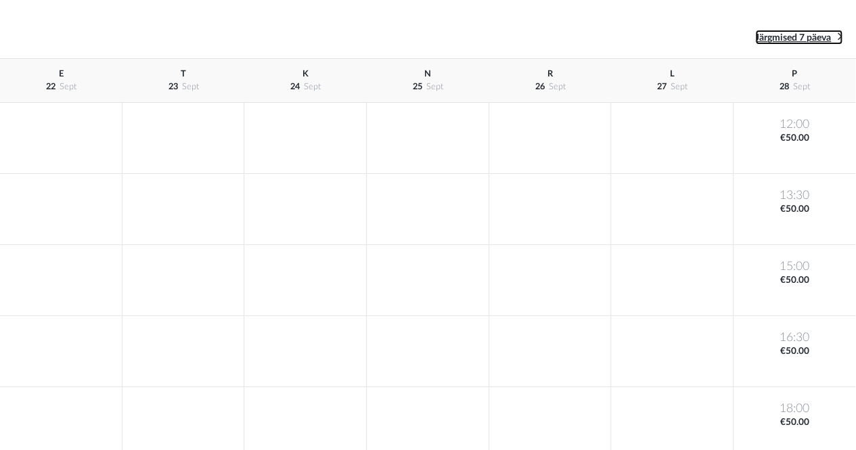
click at [820, 33] on span "Järgmised 7 päeva" at bounding box center [793, 37] width 76 height 9
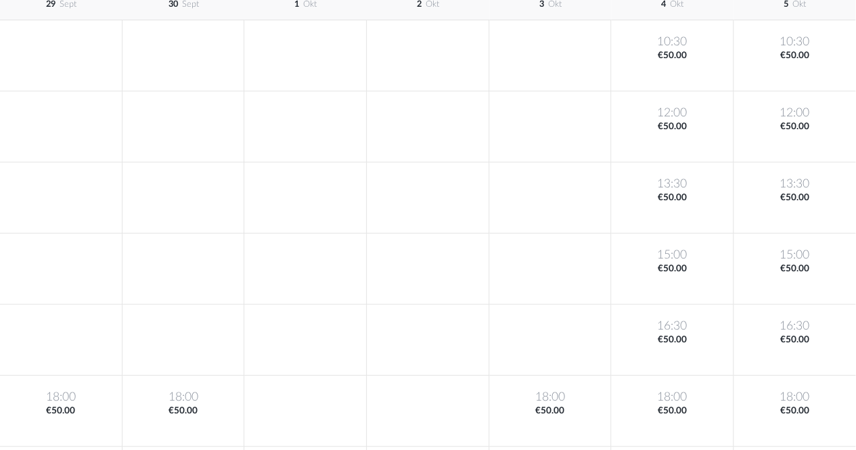
scroll to position [88, 0]
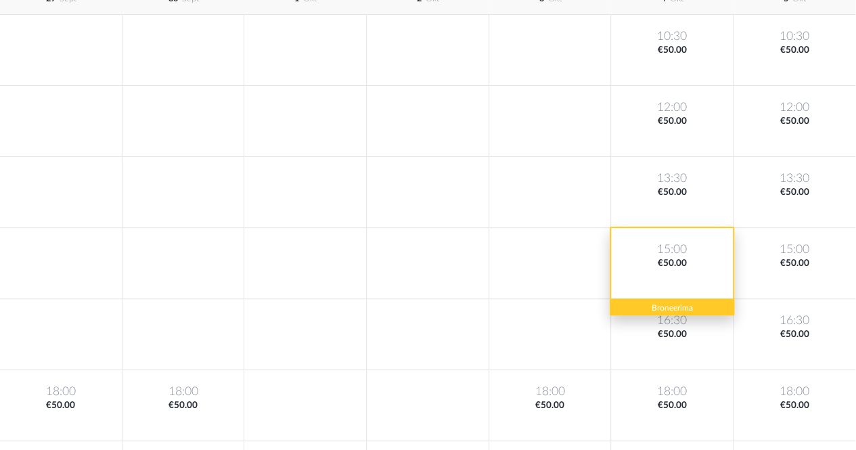
click at [658, 248] on div "15:00 €50.00" at bounding box center [672, 263] width 123 height 71
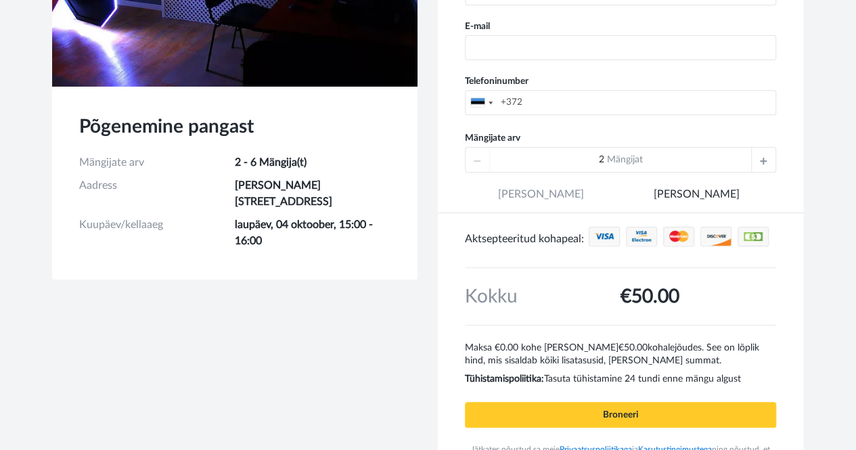
scroll to position [275, 0]
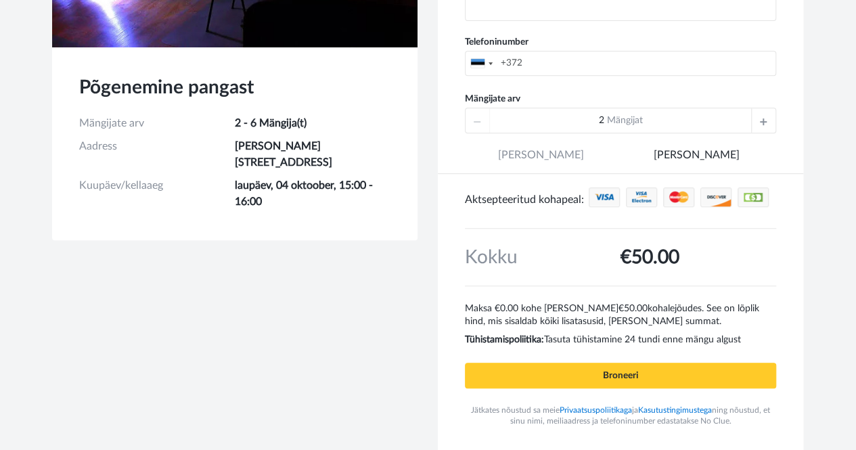
click at [773, 115] on div at bounding box center [763, 120] width 24 height 24
click at [773, 118] on div at bounding box center [763, 120] width 24 height 24
click at [752, 125] on div at bounding box center [763, 120] width 24 height 24
click at [772, 118] on div at bounding box center [763, 120] width 24 height 24
click at [476, 119] on icon at bounding box center [477, 120] width 7 height 24
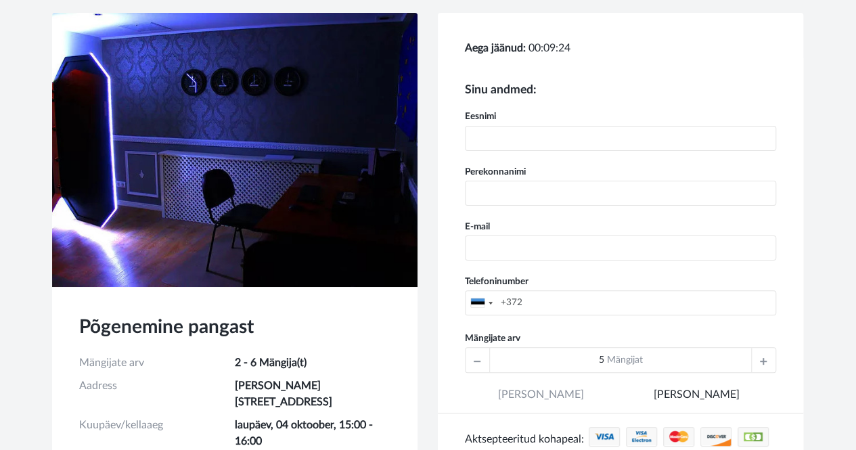
scroll to position [0, 0]
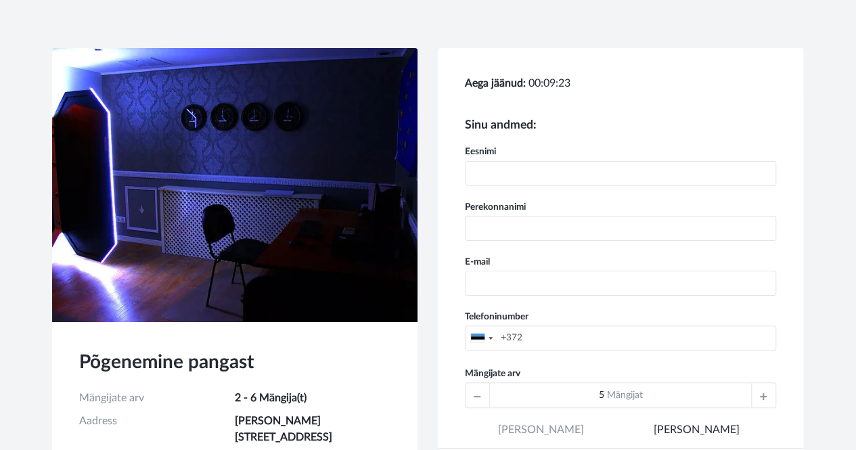
click at [214, 106] on img at bounding box center [235, 185] width 366 height 274
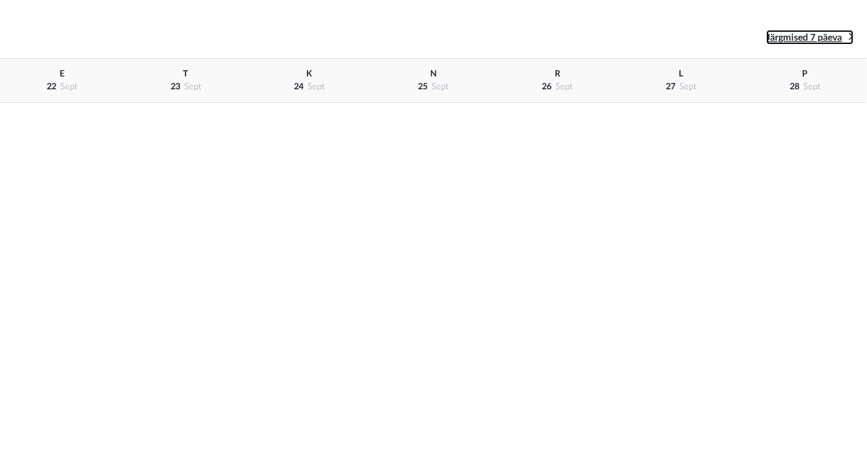
click at [806, 32] on link "Järgmised 7 päeva" at bounding box center [809, 37] width 87 height 15
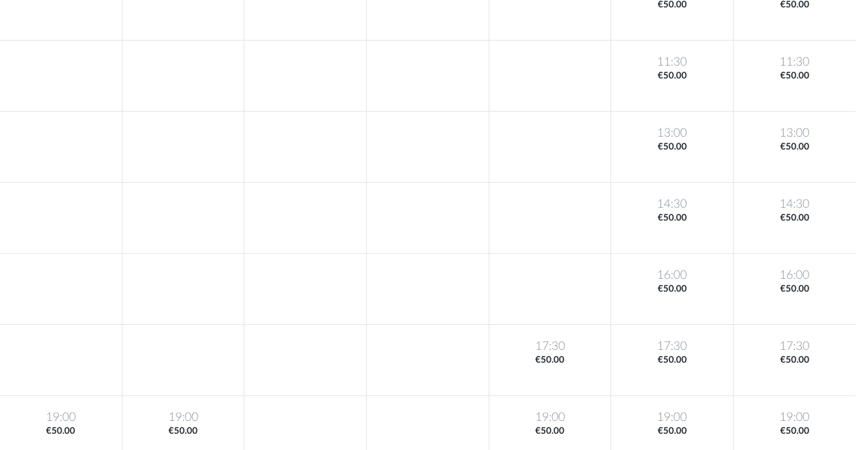
scroll to position [174, 0]
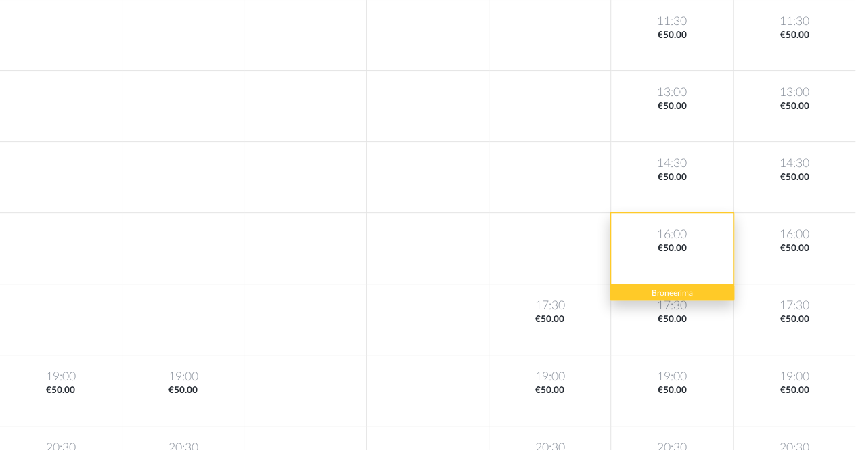
click at [665, 255] on div "16:00 €50.00" at bounding box center [672, 248] width 123 height 71
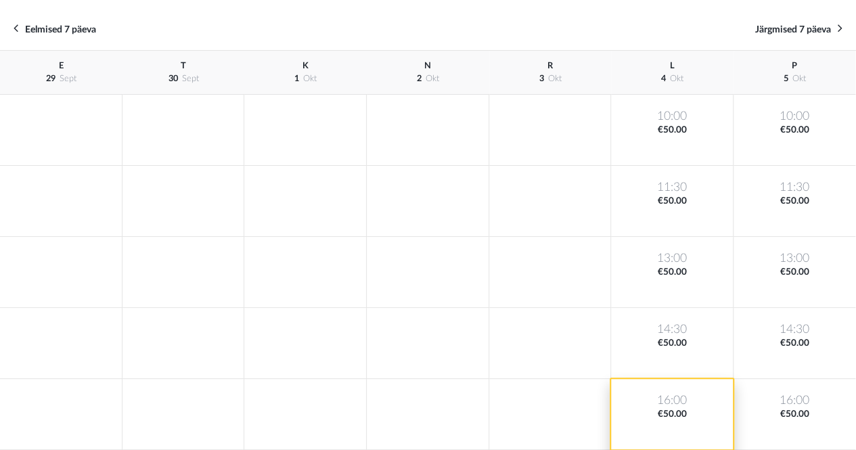
scroll to position [0, 0]
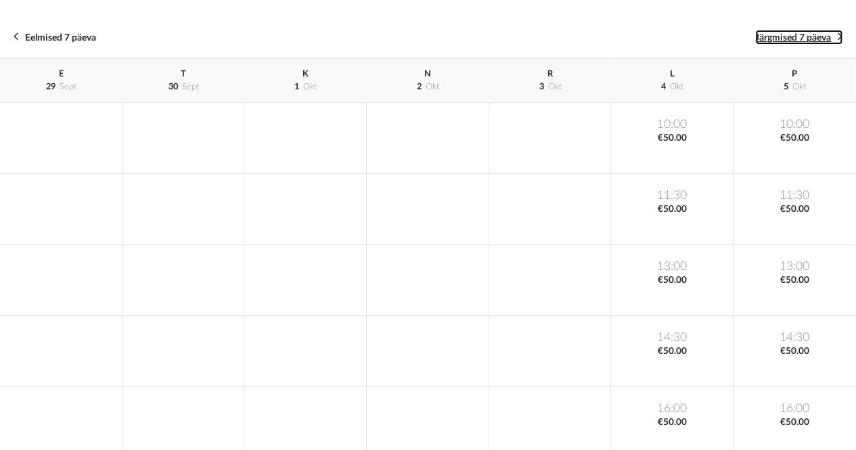
click at [820, 34] on span "Järgmised 7 päeva" at bounding box center [793, 37] width 76 height 9
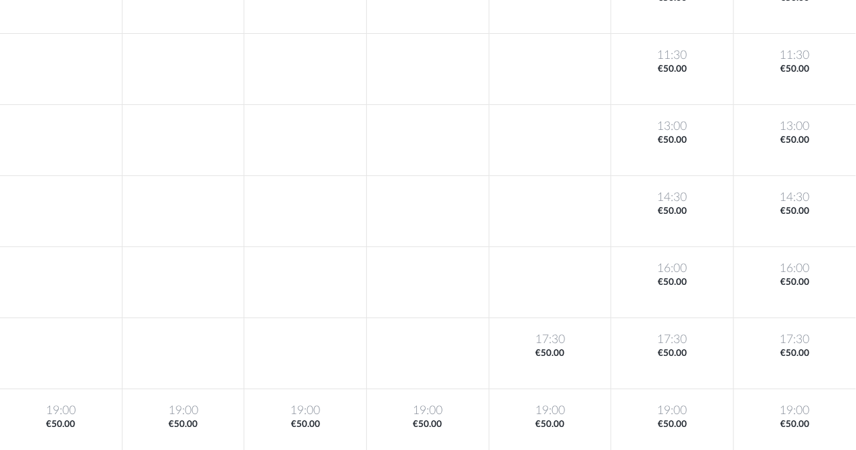
scroll to position [139, 0]
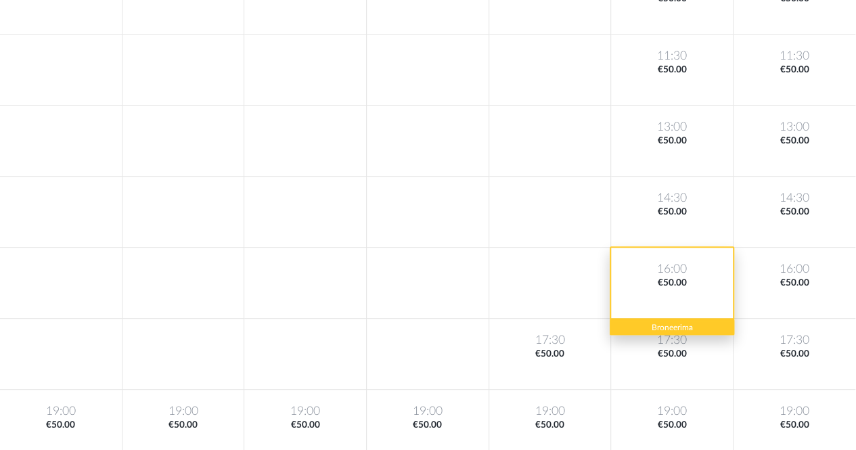
click at [655, 286] on div "16:00 €50.00" at bounding box center [672, 283] width 123 height 71
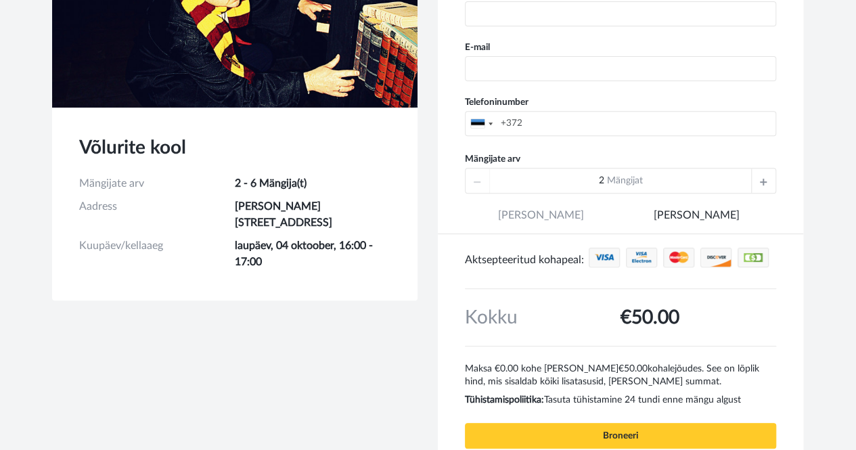
scroll to position [213, 0]
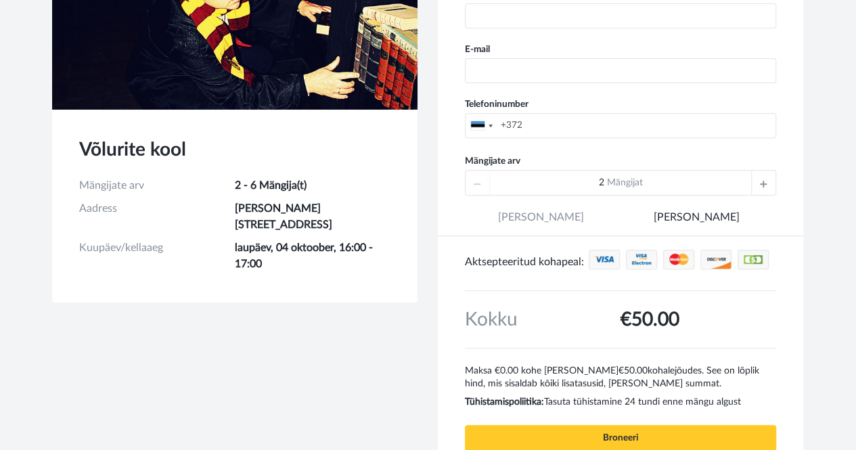
click at [776, 179] on div at bounding box center [763, 183] width 24 height 24
click at [765, 179] on icon at bounding box center [763, 183] width 7 height 24
click at [768, 192] on div at bounding box center [763, 183] width 24 height 24
click at [765, 185] on icon at bounding box center [763, 183] width 7 height 24
click at [473, 179] on div at bounding box center [478, 183] width 24 height 24
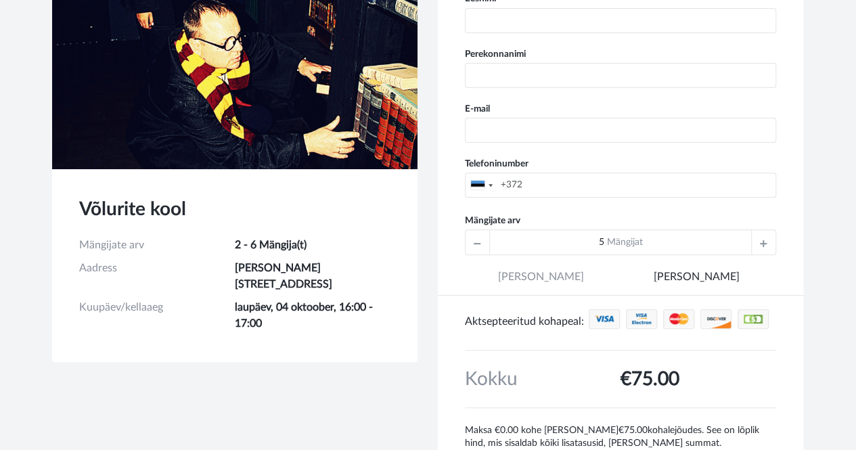
scroll to position [164, 0]
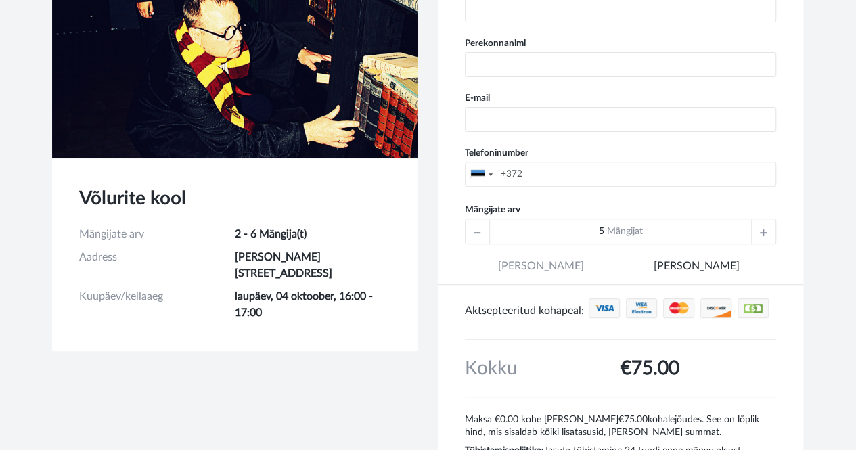
click at [768, 223] on div at bounding box center [763, 231] width 24 height 24
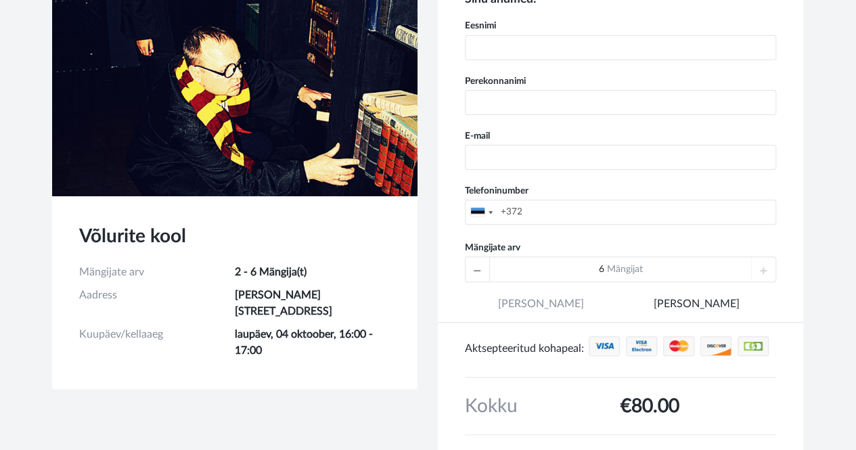
scroll to position [0, 0]
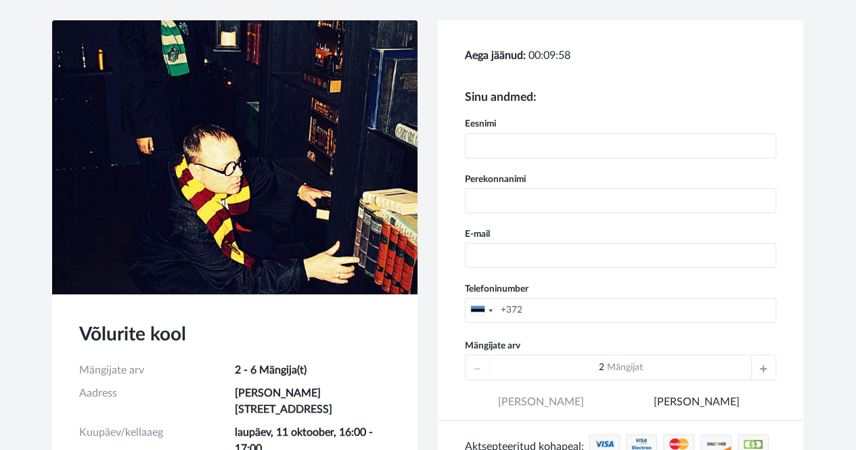
scroll to position [26, 0]
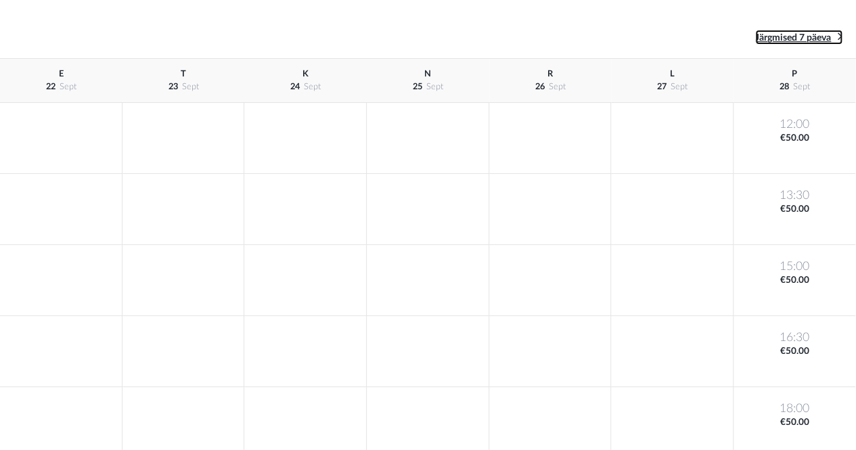
click at [803, 40] on span "Järgmised 7 päeva" at bounding box center [793, 37] width 76 height 9
click at [789, 40] on span "Järgmised 7 päeva" at bounding box center [793, 37] width 76 height 9
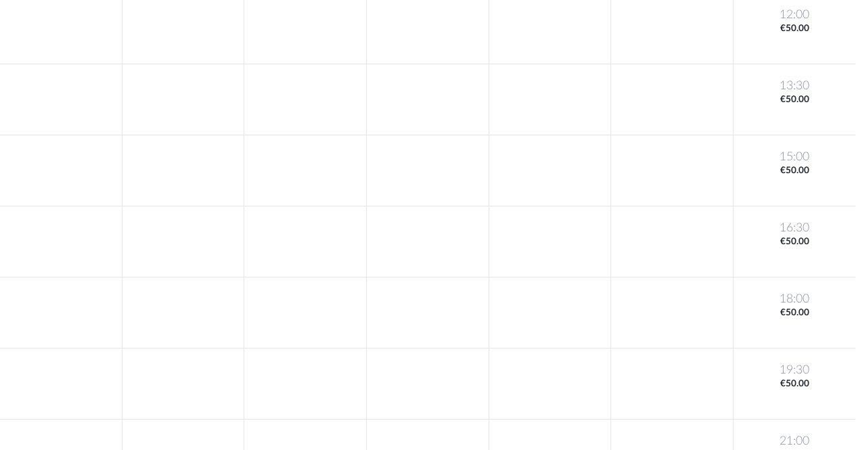
scroll to position [110, 0]
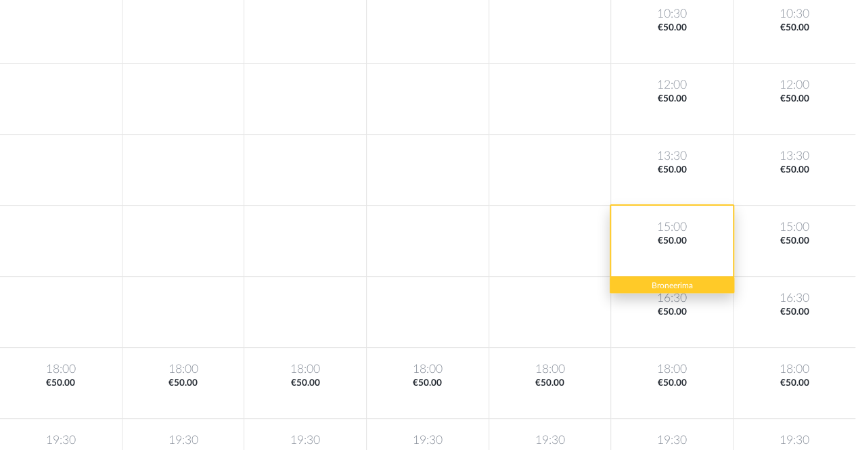
click at [639, 264] on div "15:00 €50.00" at bounding box center [672, 241] width 123 height 71
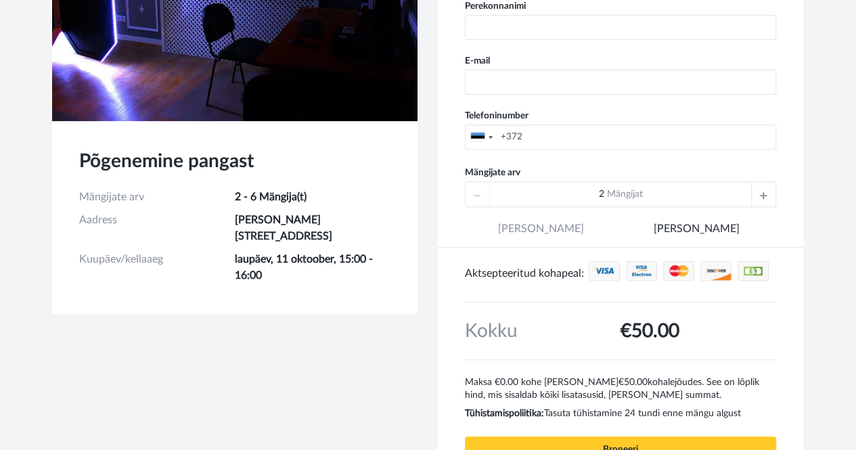
scroll to position [204, 0]
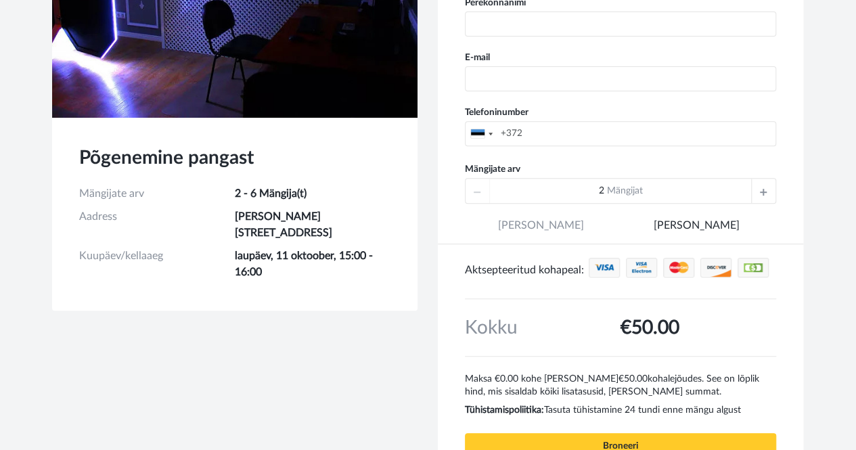
click at [765, 198] on icon at bounding box center [763, 191] width 7 height 24
click at [768, 194] on div at bounding box center [763, 191] width 24 height 24
click at [764, 190] on icon at bounding box center [763, 191] width 7 height 24
click at [768, 194] on div at bounding box center [763, 191] width 24 height 24
click at [473, 190] on div at bounding box center [478, 191] width 24 height 24
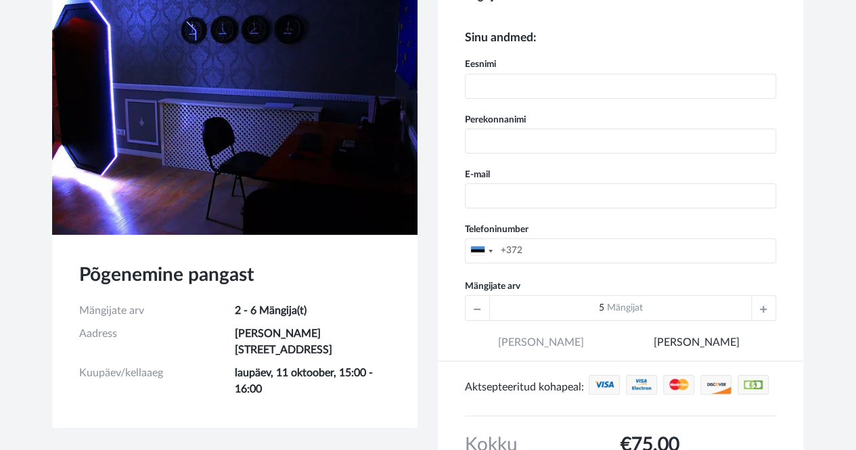
scroll to position [91, 0]
